Goal: Task Accomplishment & Management: Use online tool/utility

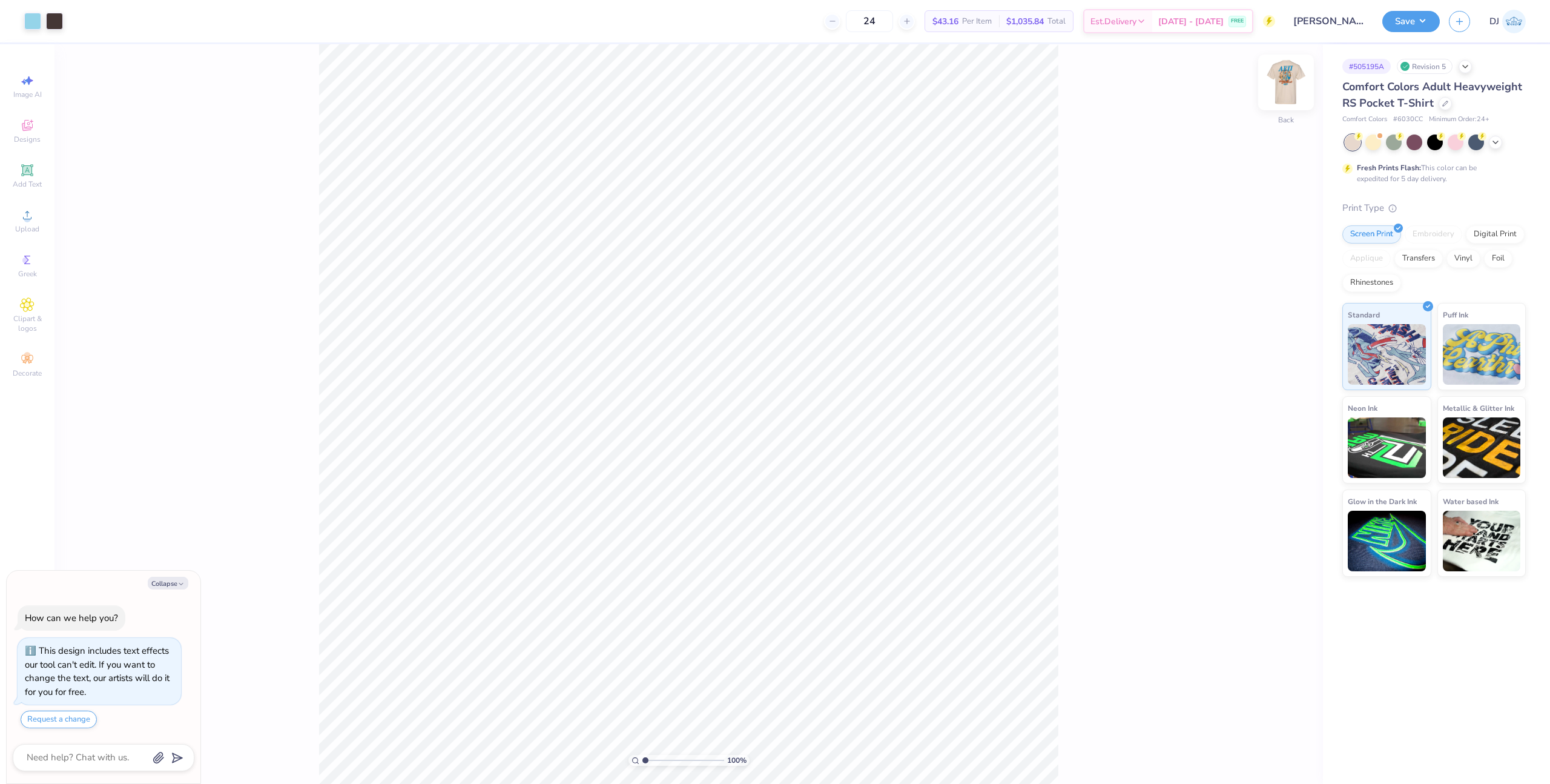
click at [1286, 82] on img at bounding box center [1287, 82] width 49 height 49
click at [26, 16] on div at bounding box center [33, 20] width 17 height 17
type textarea "x"
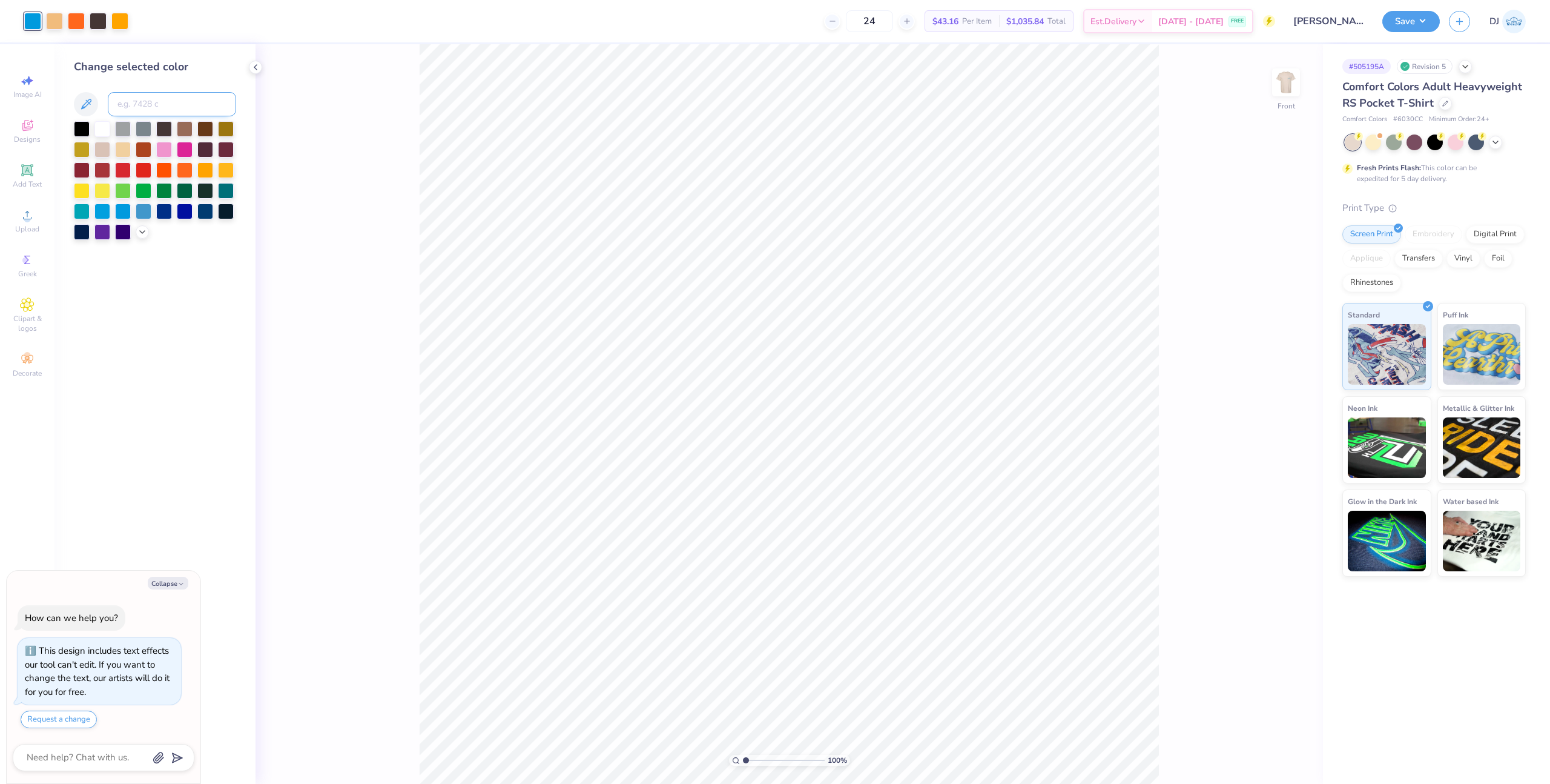
click at [172, 95] on input at bounding box center [172, 103] width 129 height 24
paste input "2975"
type input "2975"
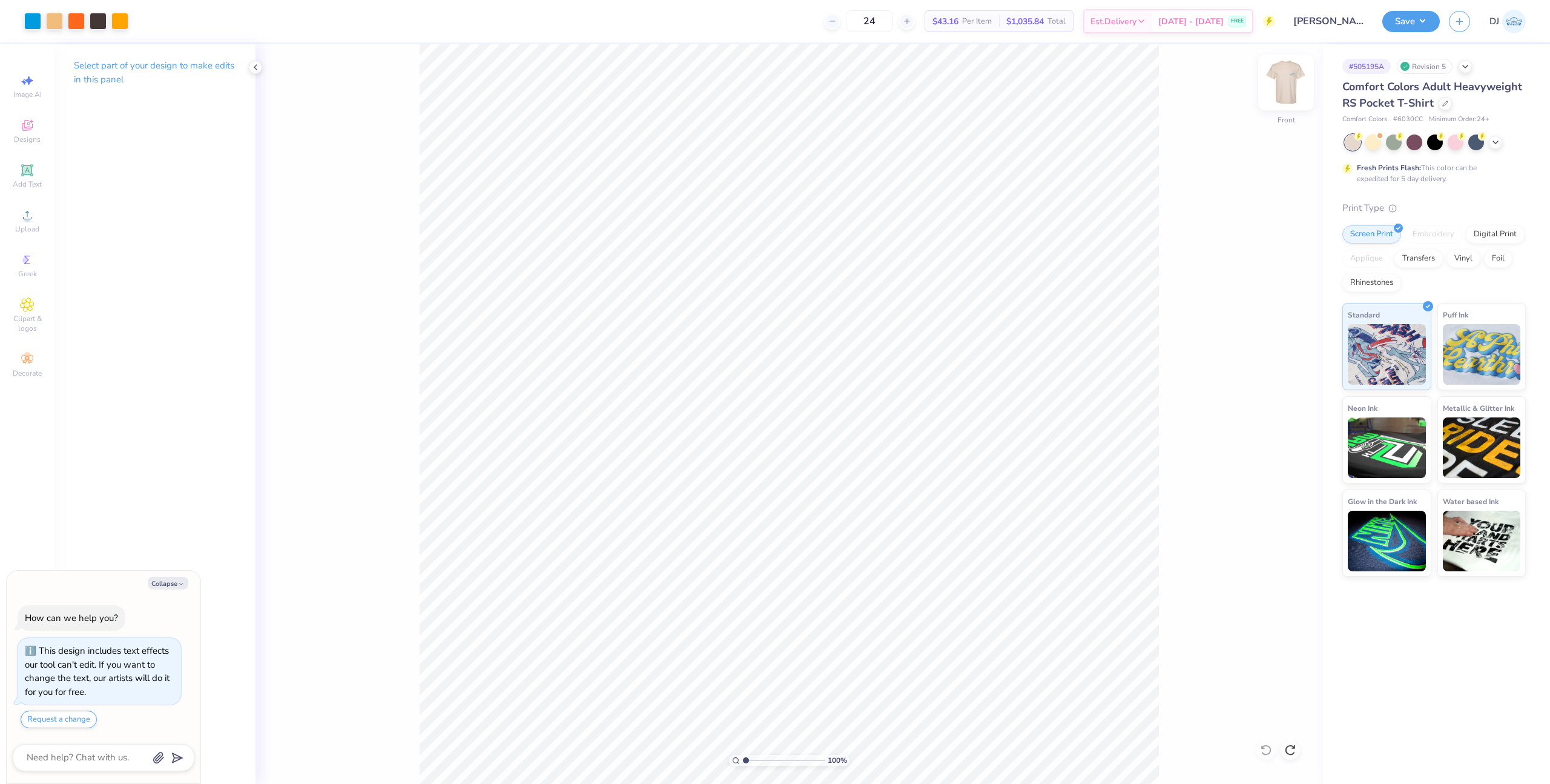
click at [1287, 82] on img at bounding box center [1287, 82] width 49 height 49
click at [35, 21] on div at bounding box center [33, 20] width 17 height 17
type textarea "x"
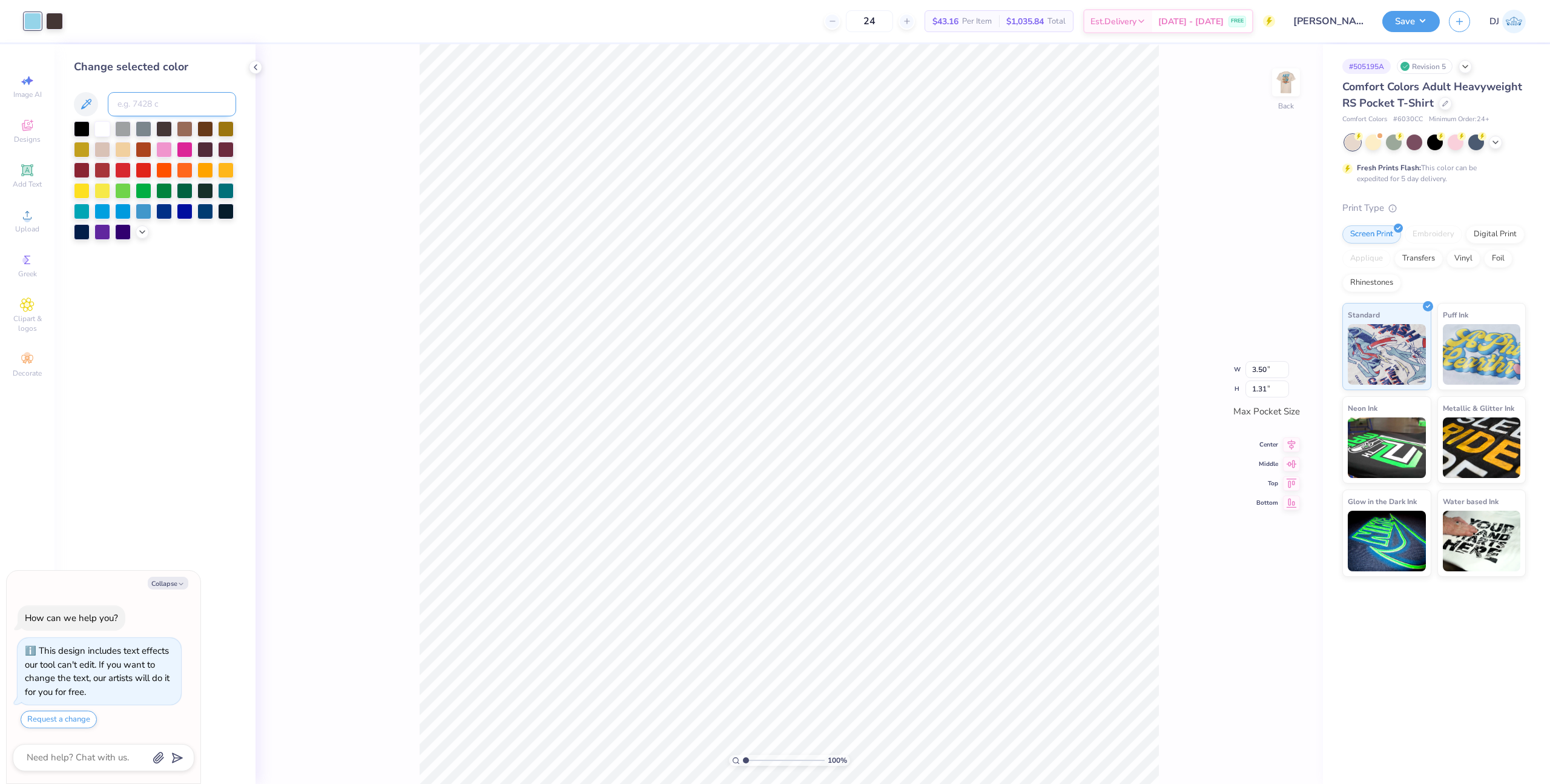
click at [159, 107] on input at bounding box center [172, 103] width 129 height 24
type input "2925"
type textarea "x"
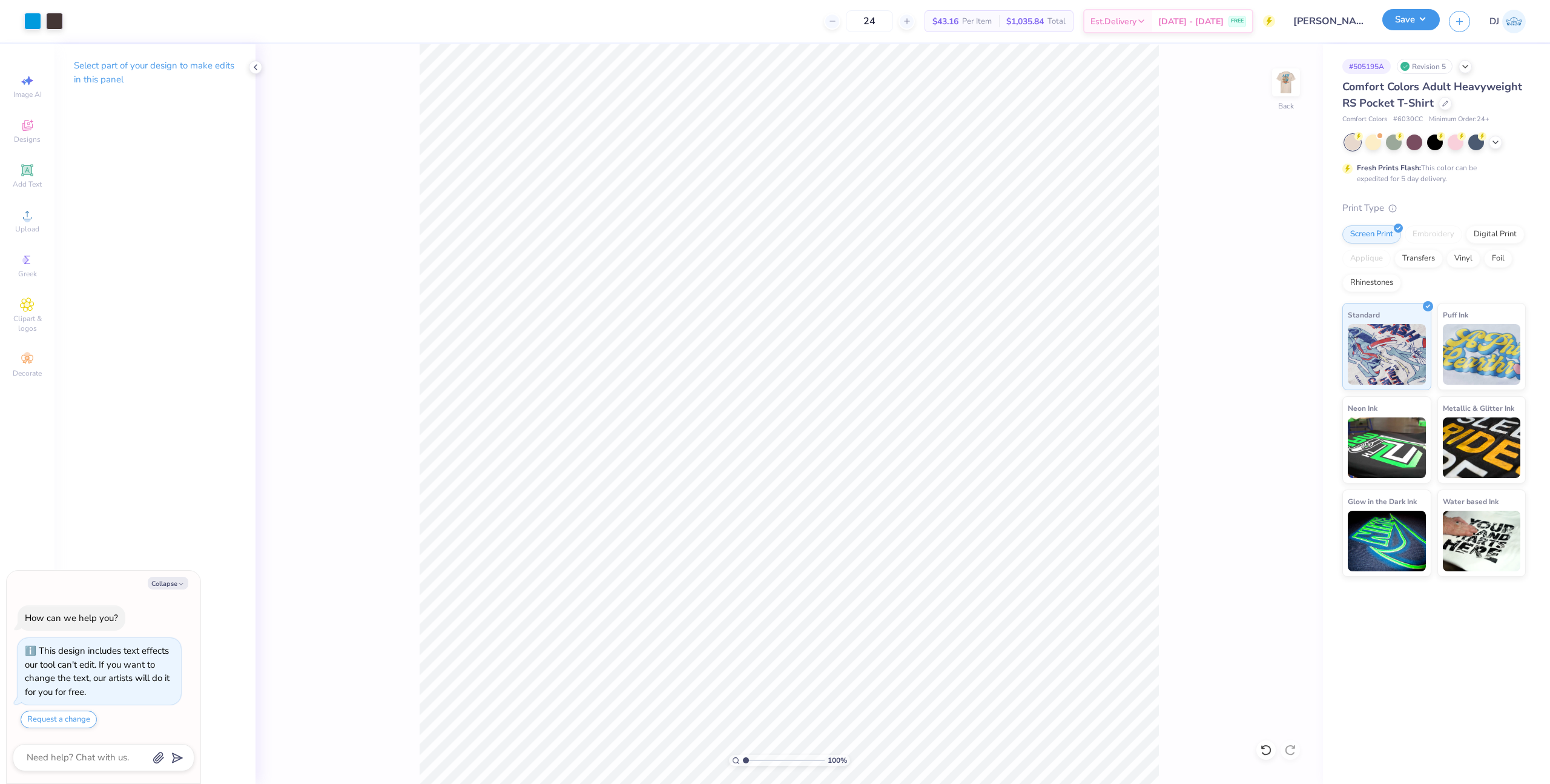
click at [1416, 12] on button "Save" at bounding box center [1411, 20] width 57 height 21
type textarea "x"
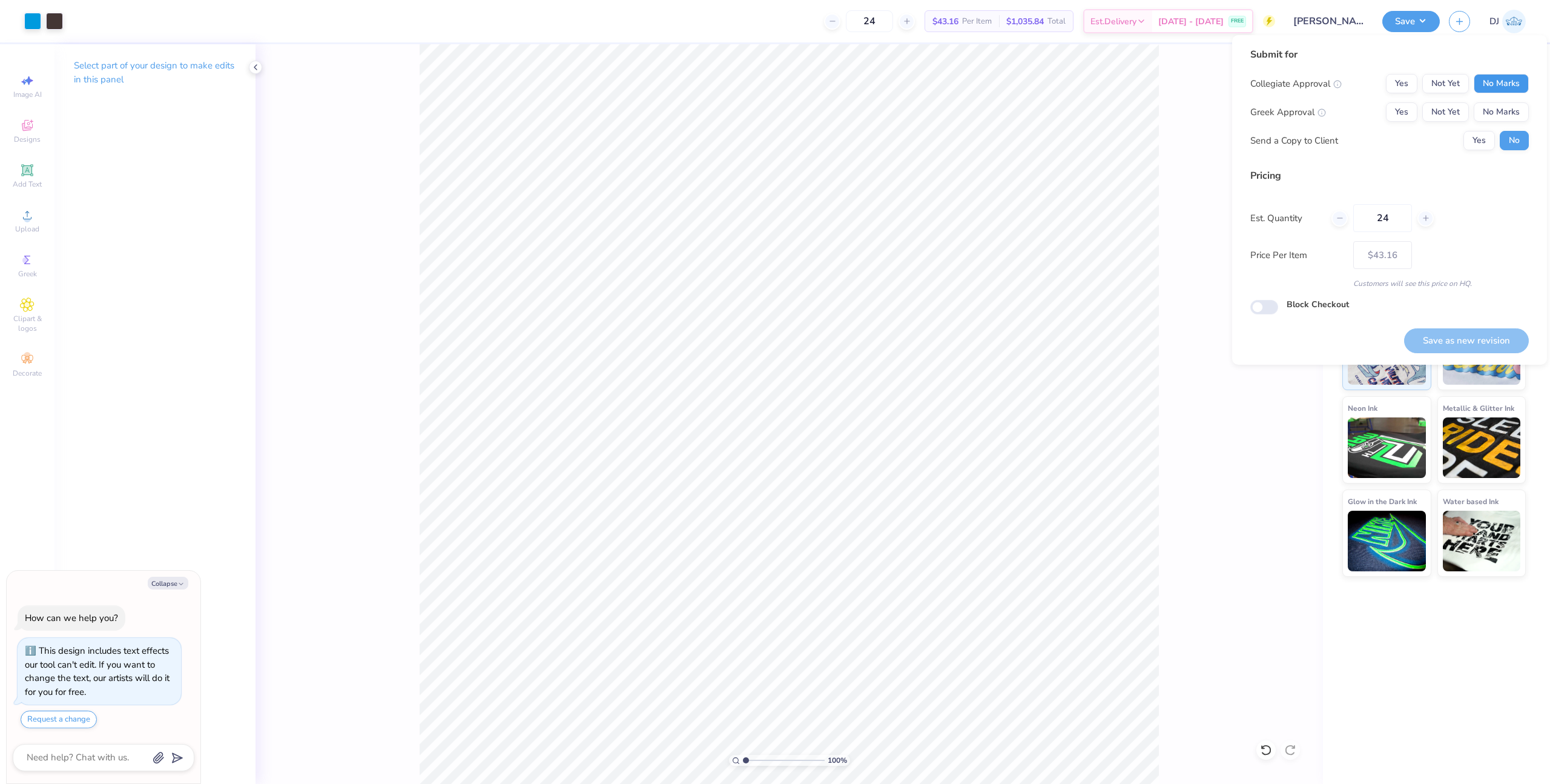
click at [1492, 82] on button "No Marks" at bounding box center [1501, 83] width 55 height 20
click at [1394, 124] on div "Collegiate Approval Yes Not Yet No Marks Greek Approval Yes Not Yet No Marks Se…" at bounding box center [1389, 111] width 278 height 76
click at [1401, 116] on button "Yes" at bounding box center [1402, 112] width 31 height 20
click at [1474, 336] on button "Save as new revision" at bounding box center [1466, 341] width 125 height 25
type input "$43.16"
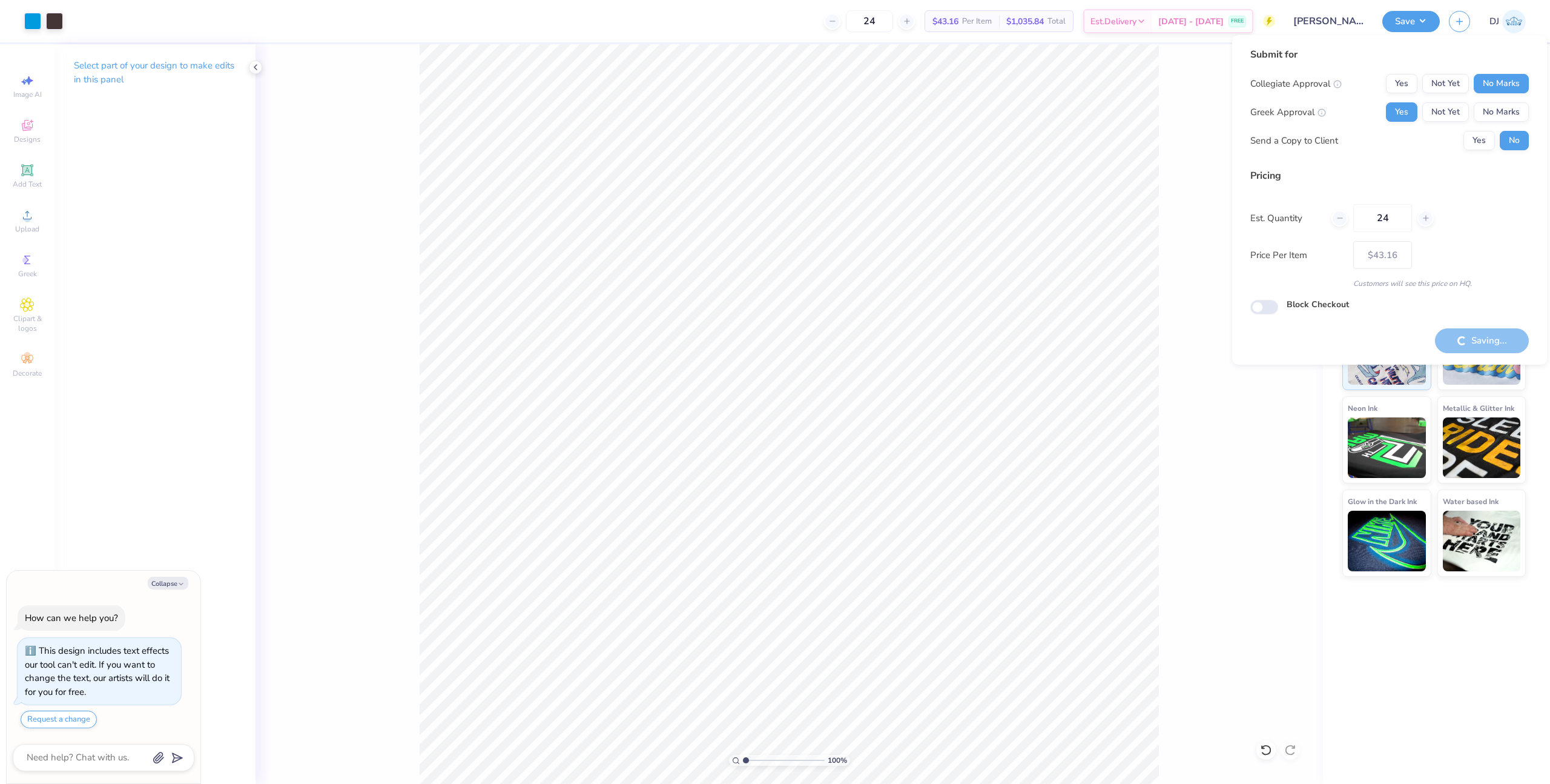
type textarea "x"
